Goal: Task Accomplishment & Management: Use online tool/utility

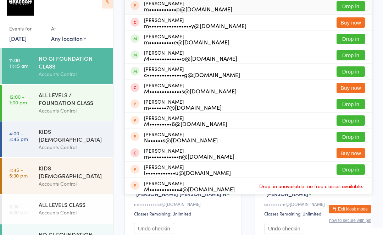
type input "[PERSON_NAME]"
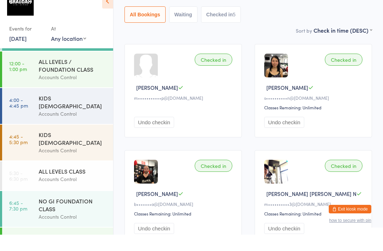
scroll to position [34, 0]
click at [54, 73] on div "ALL LEVELS / FOUNDATION CLASS" at bounding box center [73, 81] width 68 height 16
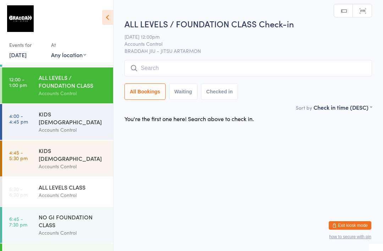
click at [163, 69] on input "search" at bounding box center [248, 68] width 248 height 16
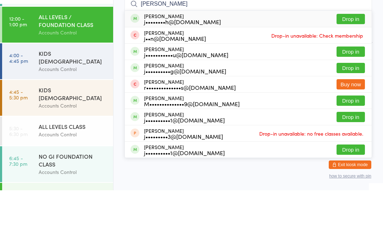
type input "[PERSON_NAME]"
click at [353, 123] on button "Drop in" at bounding box center [351, 128] width 28 height 10
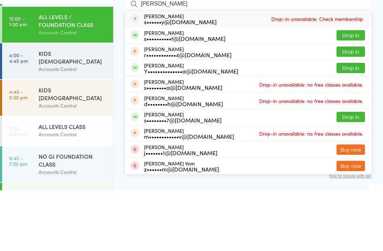
type input "[PERSON_NAME]"
click at [346, 91] on button "Drop in" at bounding box center [351, 96] width 28 height 10
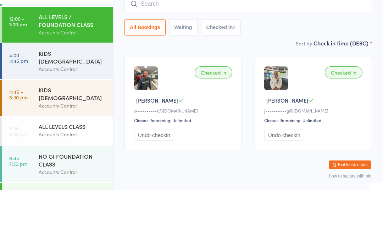
click at [181, 56] on input "search" at bounding box center [248, 64] width 248 height 16
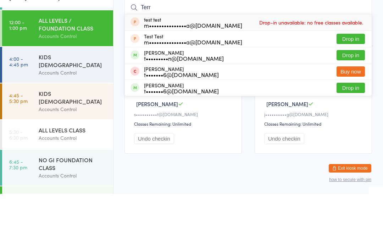
type input "Terr"
click at [352, 107] on button "Drop in" at bounding box center [351, 112] width 28 height 10
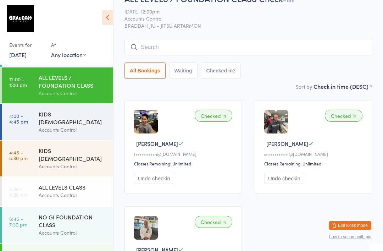
click at [245, 45] on input "search" at bounding box center [248, 47] width 248 height 16
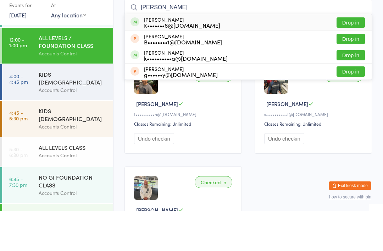
type input "[PERSON_NAME]"
click at [353, 57] on button "Drop in" at bounding box center [351, 62] width 28 height 10
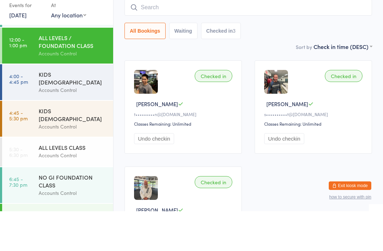
scroll to position [57, 0]
